Goal: Navigation & Orientation: Find specific page/section

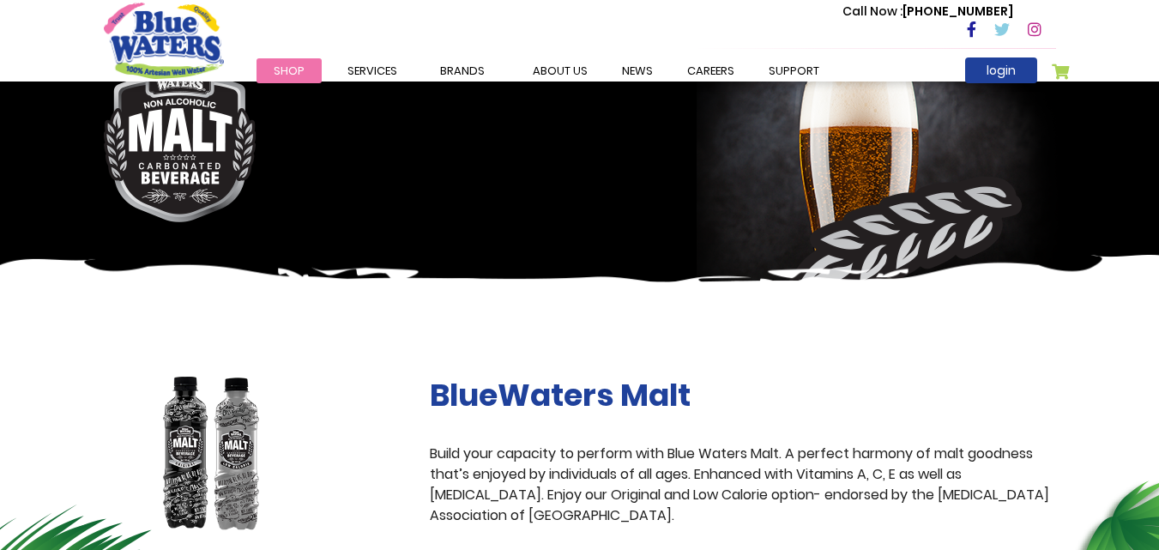
scroll to position [86, 0]
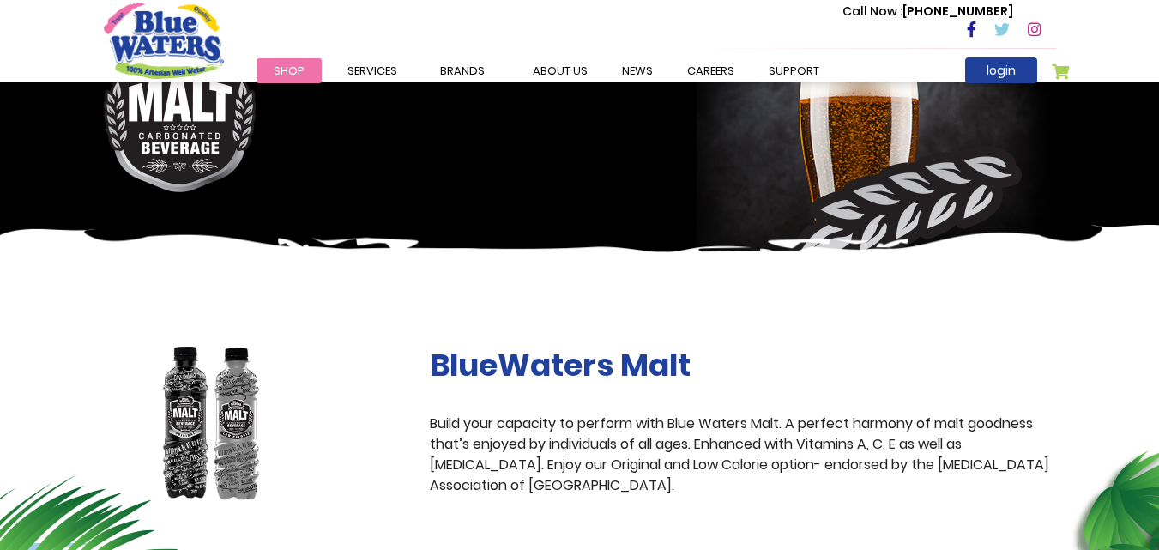
click at [243, 427] on img at bounding box center [211, 424] width 215 height 155
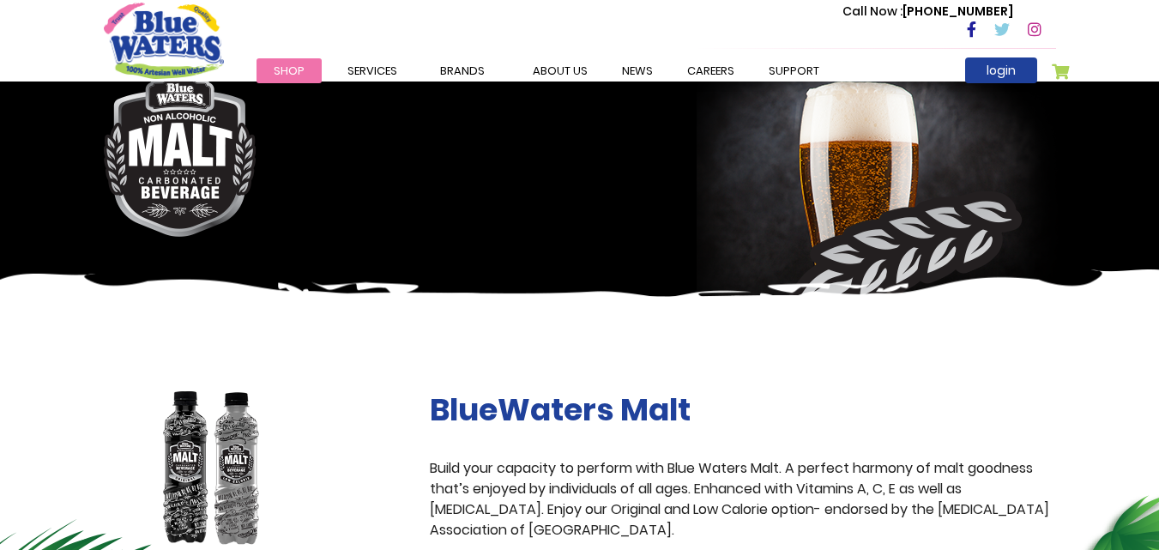
scroll to position [0, 0]
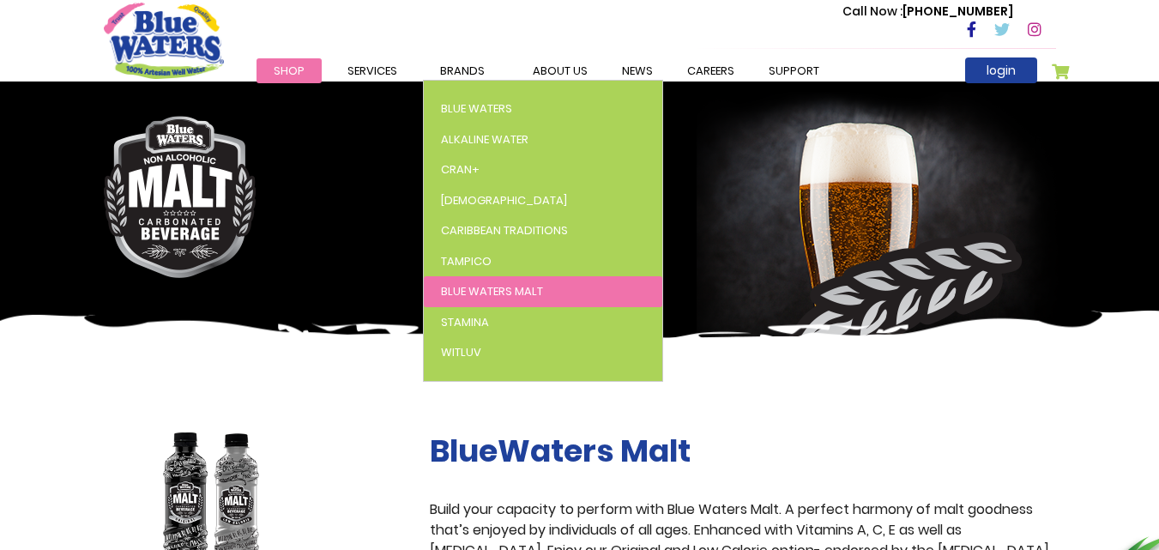
click at [517, 292] on span "Blue Waters Malt" at bounding box center [492, 291] width 102 height 16
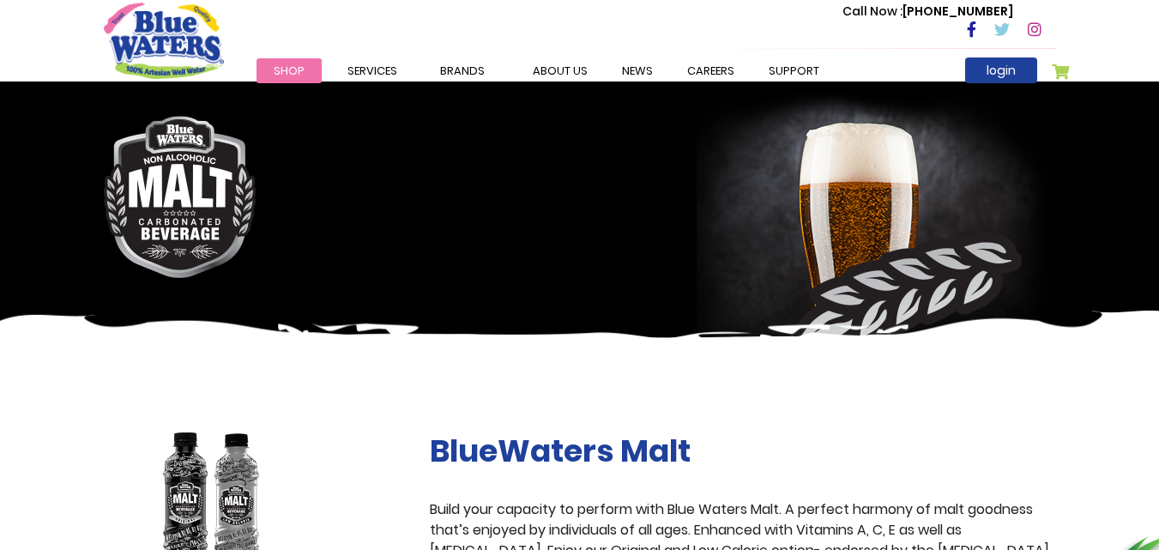
click at [281, 74] on span "Shop" at bounding box center [289, 71] width 31 height 16
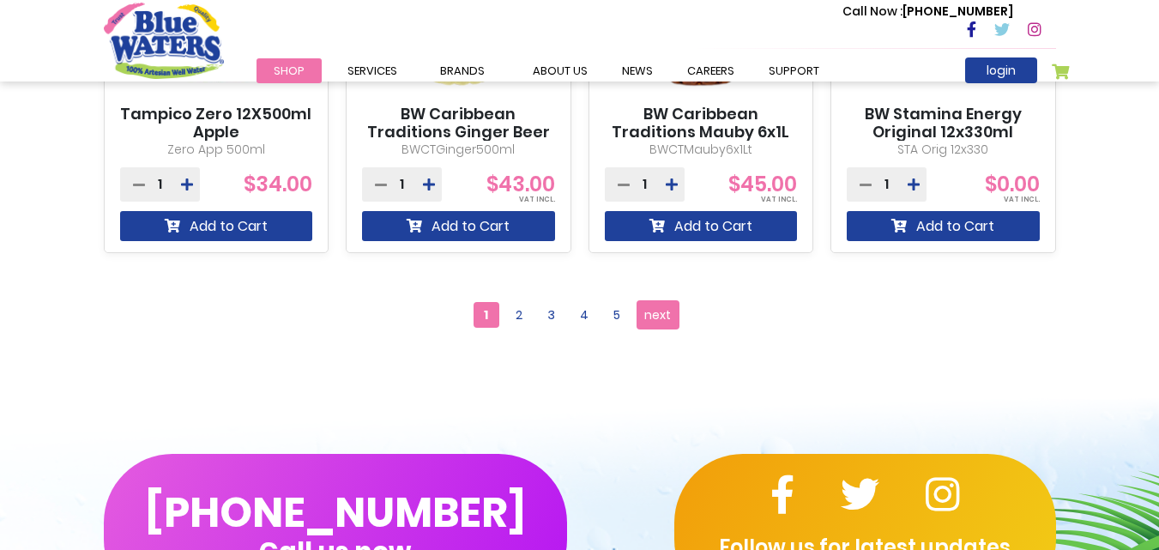
scroll to position [1716, 0]
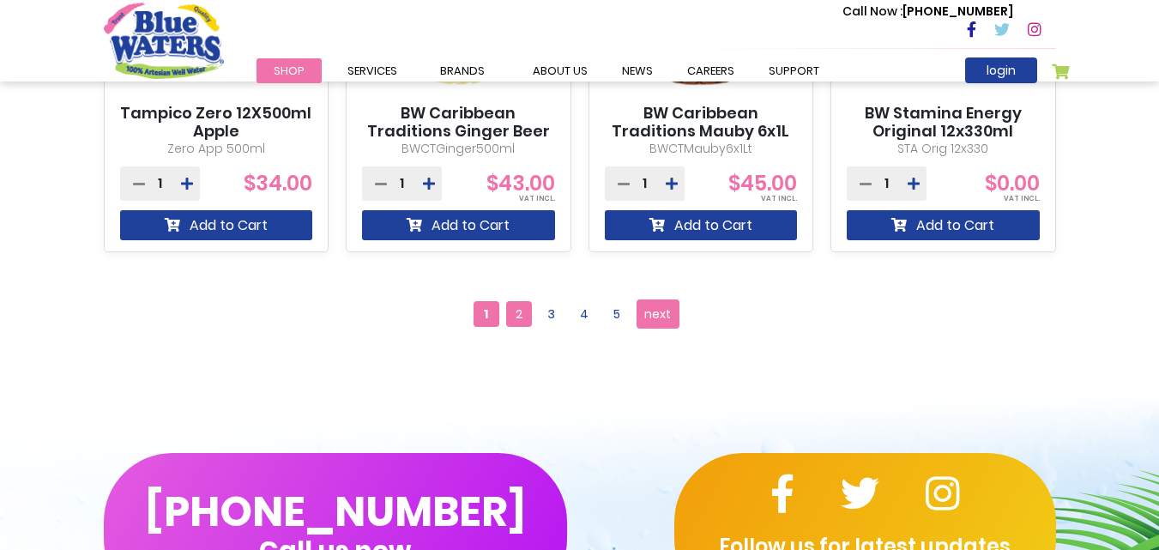
click at [523, 314] on span "2" at bounding box center [519, 314] width 26 height 26
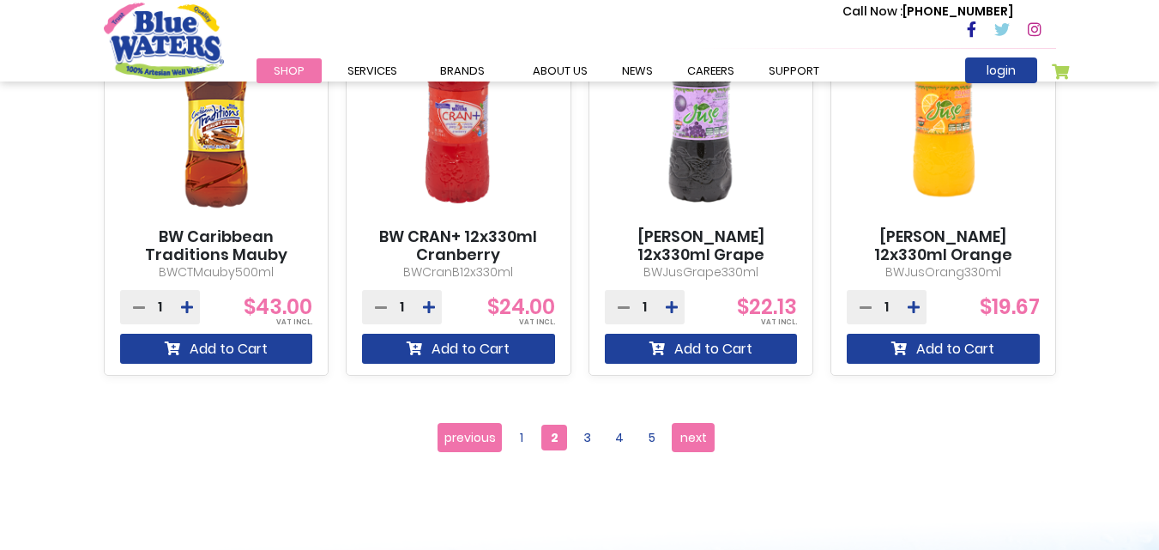
scroll to position [1802, 0]
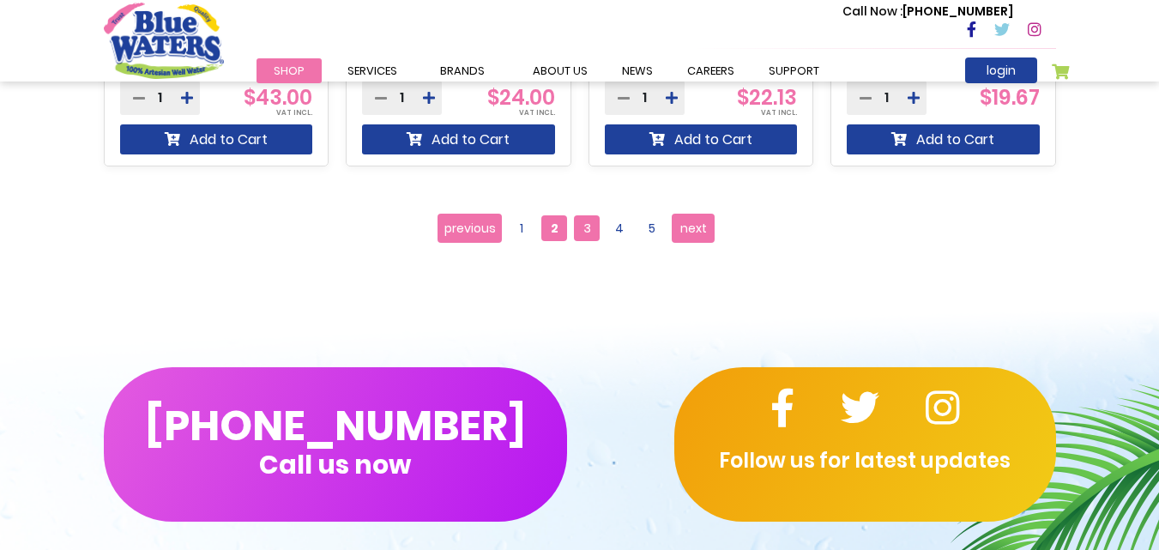
click at [582, 230] on span "3" at bounding box center [587, 228] width 26 height 26
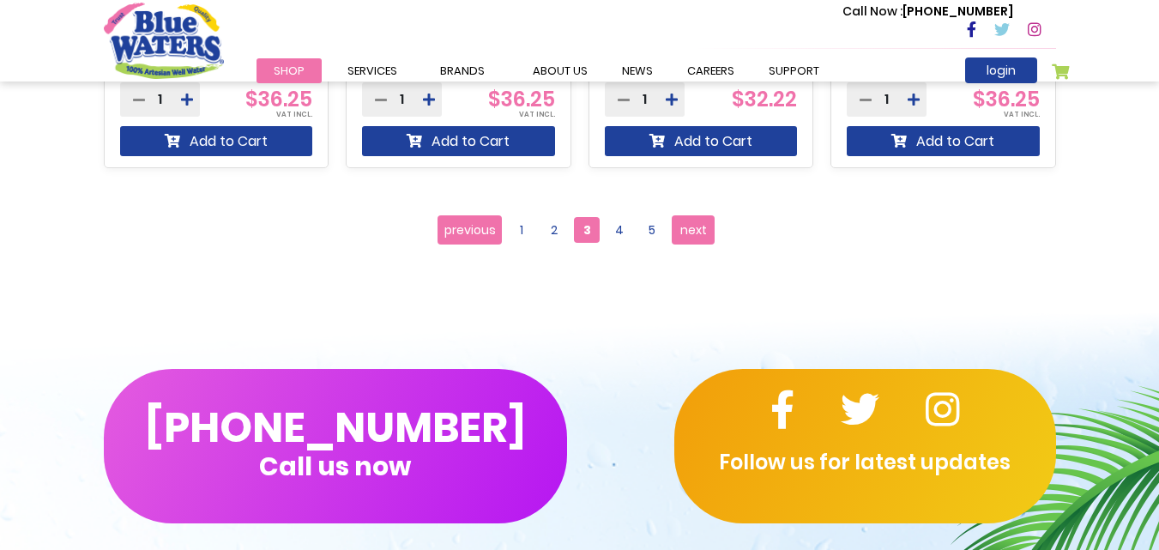
scroll to position [1802, 0]
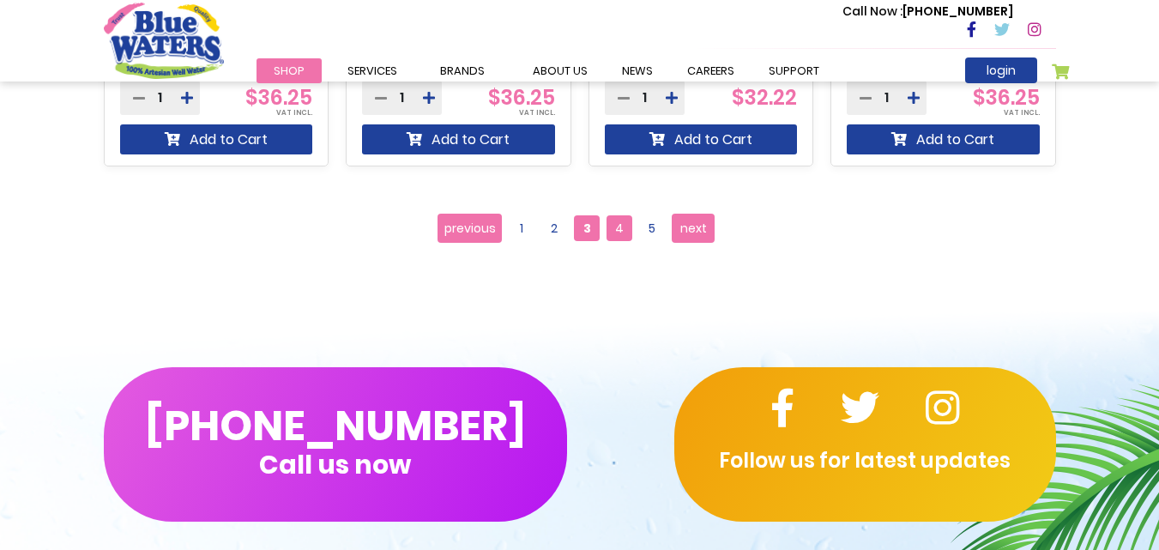
click at [619, 226] on span "4" at bounding box center [620, 228] width 26 height 26
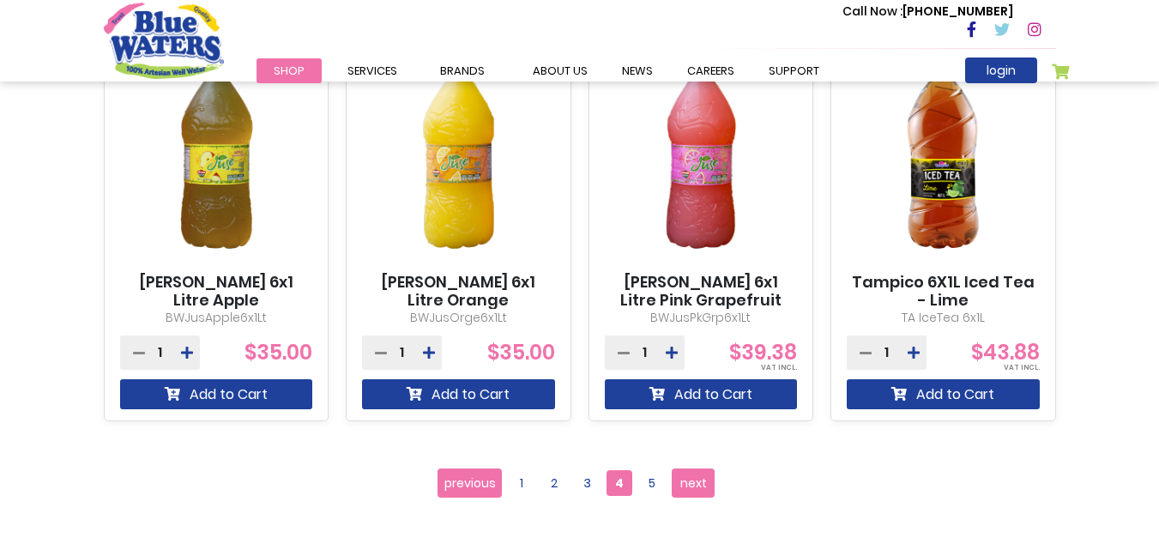
scroll to position [1630, 0]
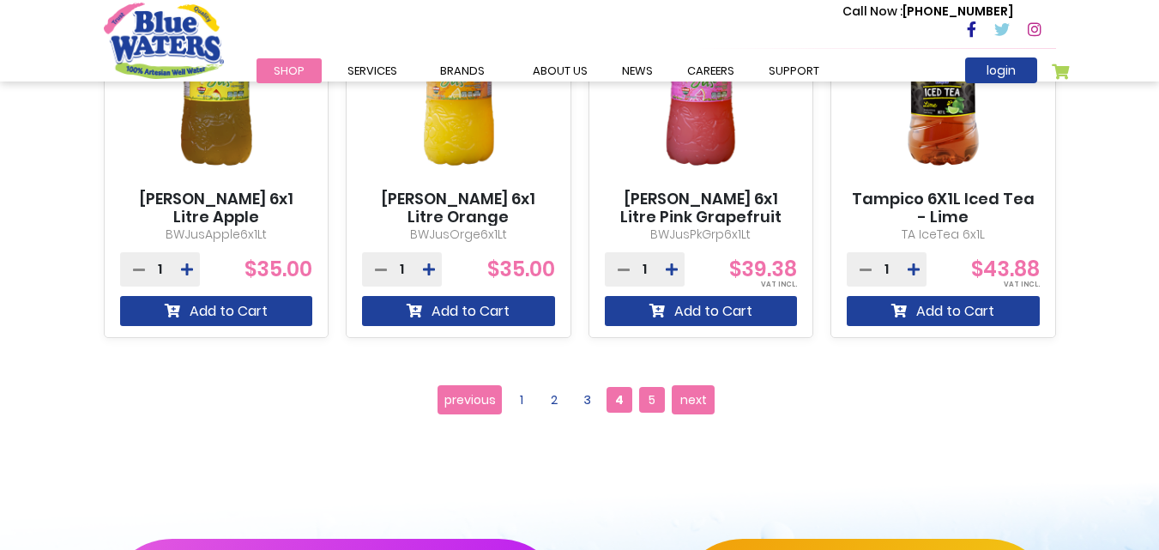
click at [643, 403] on span "5" at bounding box center [652, 400] width 26 height 26
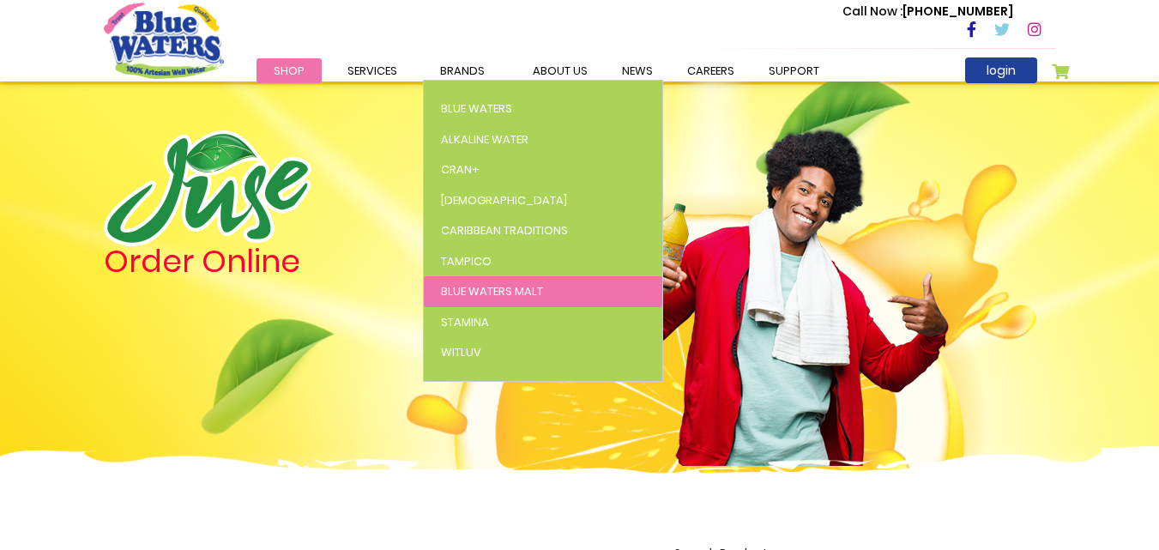
click at [493, 287] on span "Blue Waters Malt" at bounding box center [492, 291] width 102 height 16
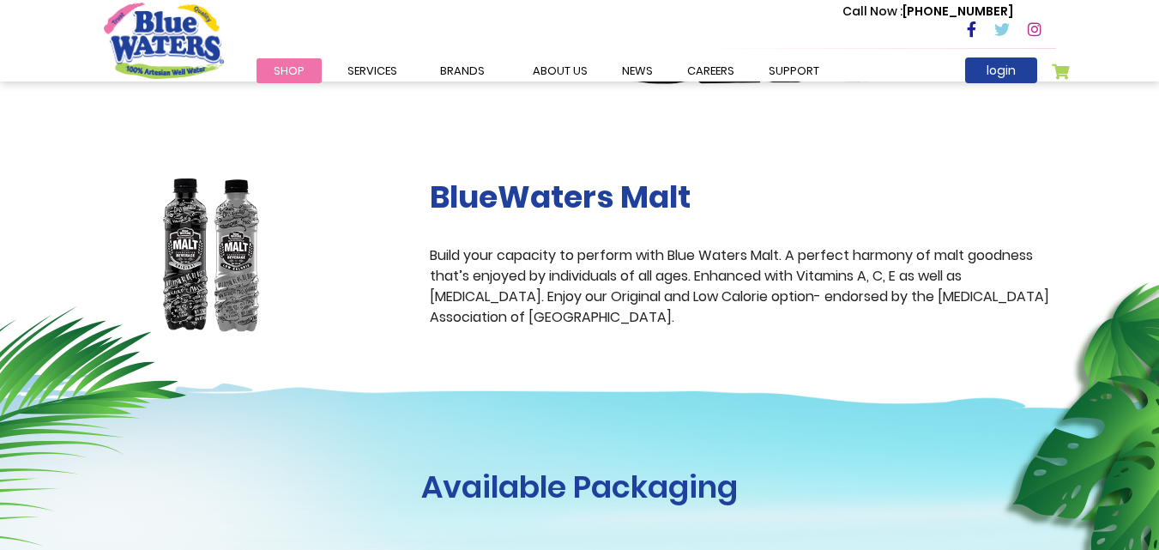
scroll to position [257, 0]
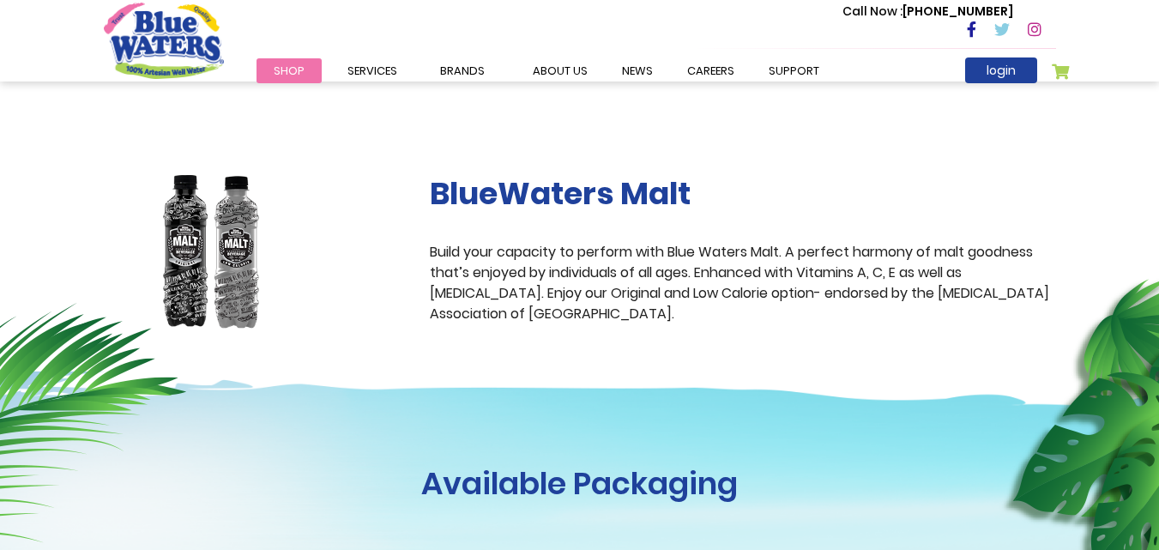
click at [236, 263] on img at bounding box center [211, 252] width 215 height 155
click at [236, 262] on img at bounding box center [211, 252] width 215 height 155
